Goal: Transaction & Acquisition: Purchase product/service

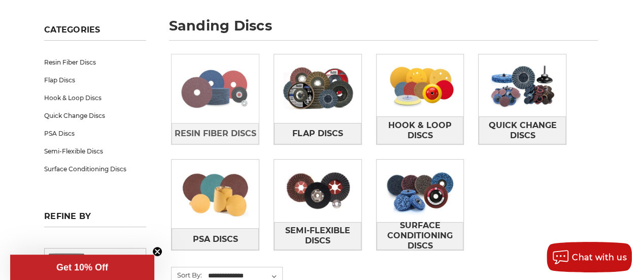
scroll to position [152, 0]
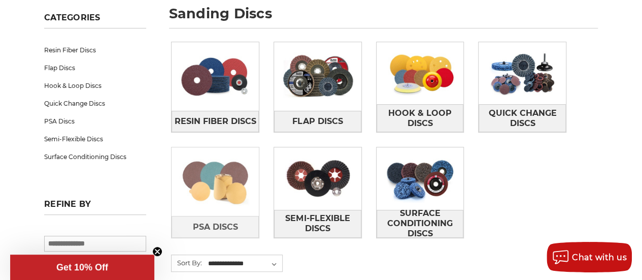
click at [234, 187] on img at bounding box center [215, 182] width 87 height 62
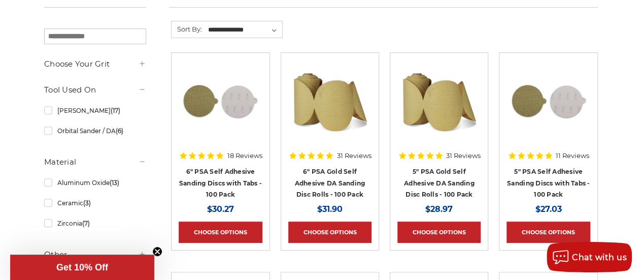
scroll to position [203, 0]
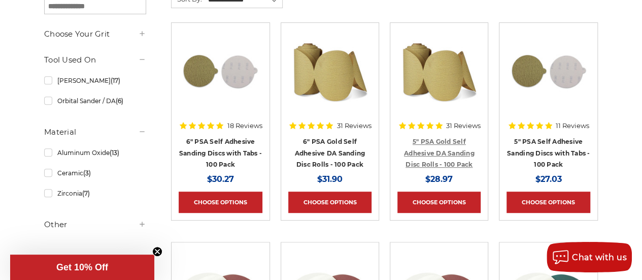
click at [429, 147] on link "5" PSA Gold Self Adhesive DA Sanding Disc Rolls - 100 Pack" at bounding box center [439, 153] width 71 height 30
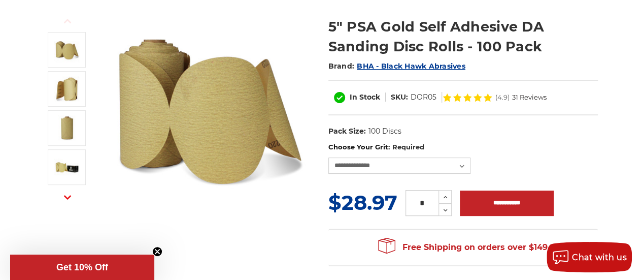
scroll to position [102, 0]
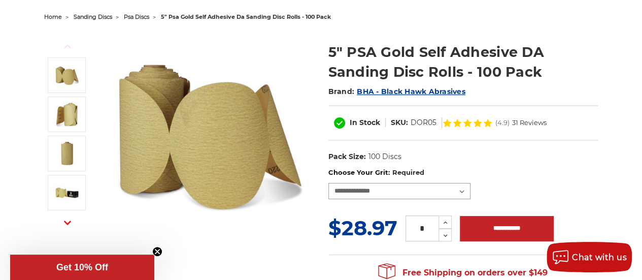
click at [404, 183] on select "**********" at bounding box center [399, 191] width 142 height 16
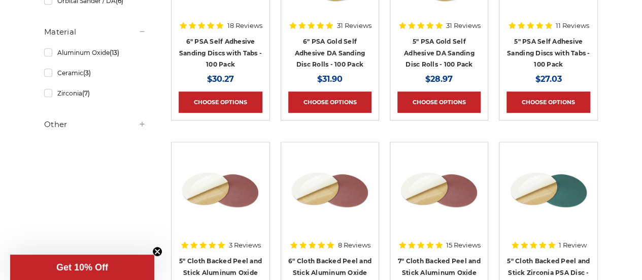
scroll to position [305, 0]
